Goal: Check status: Check status

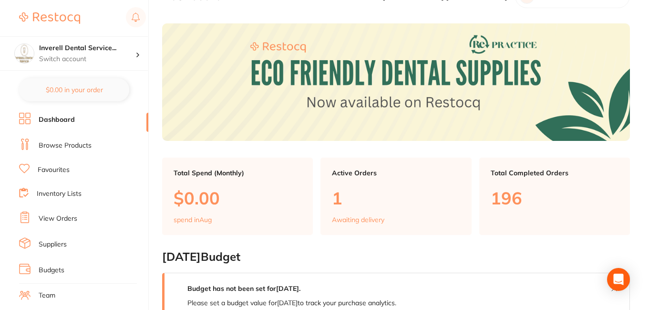
scroll to position [48, 0]
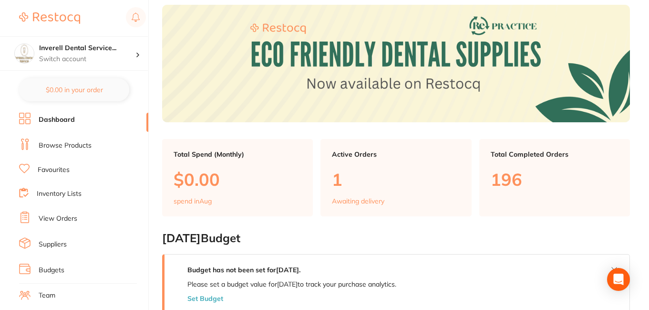
click at [67, 220] on link "View Orders" at bounding box center [58, 219] width 39 height 10
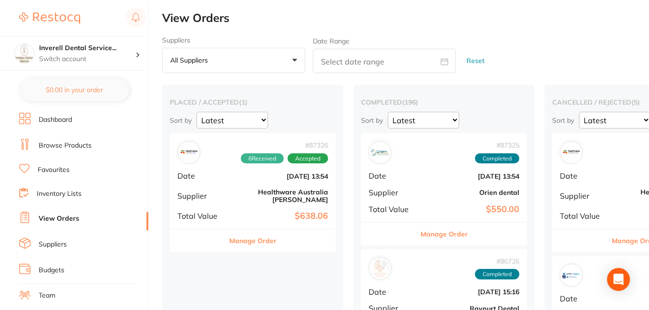
click at [281, 193] on b "Healthware Australia [PERSON_NAME]" at bounding box center [280, 195] width 95 height 15
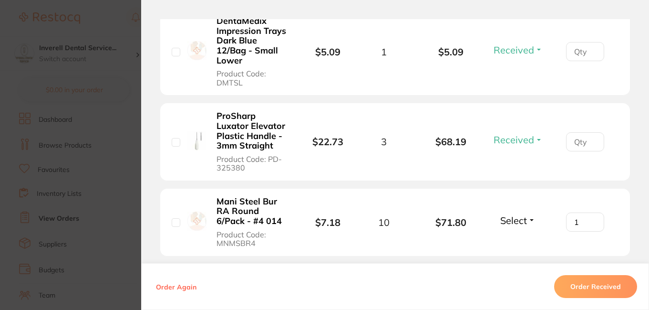
scroll to position [676, 0]
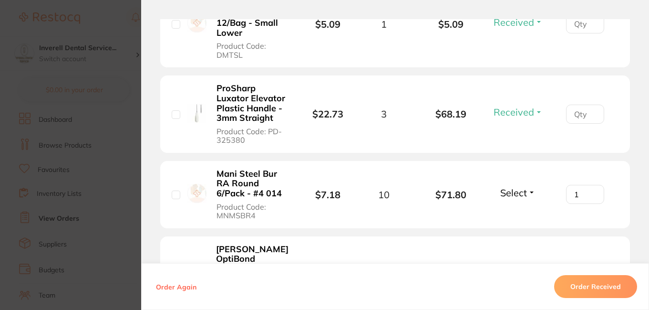
click at [319, 78] on li "ProSharp Luxator Elevator Plastic Handle - 3mm Straight Product Code: PD-325380…" at bounding box center [395, 114] width 470 height 78
click at [423, 86] on li "ProSharp Luxator Elevator Plastic Handle - 3mm Straight Product Code: PD-325380…" at bounding box center [395, 114] width 470 height 78
click at [177, 12] on div "Order ID: Restocq- 87326 Order Information 6 Received Accepted Order Order Date…" at bounding box center [395, 155] width 508 height 310
click at [119, 20] on section "Order ID: Restocq- 87326 Order Information 6 Received Accepted Order Order Date…" at bounding box center [324, 155] width 649 height 310
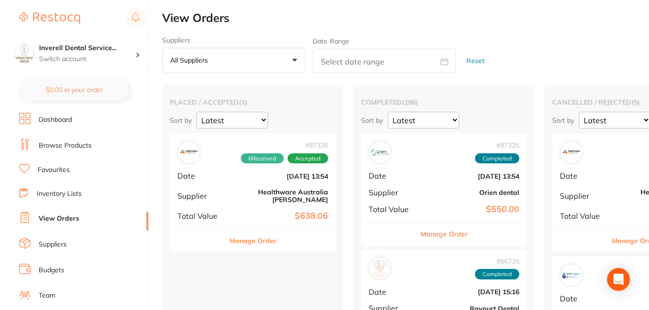
click at [301, 94] on div "placed / accepted ( 1 ) Sort by Latest Notification # 87326 6 Received Accepted…" at bounding box center [252, 227] width 181 height 286
